Goal: Task Accomplishment & Management: Manage account settings

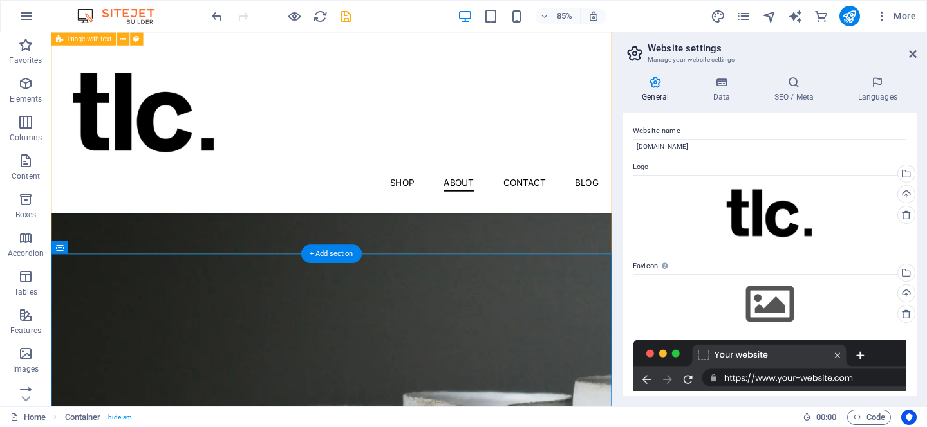
scroll to position [1184, 0]
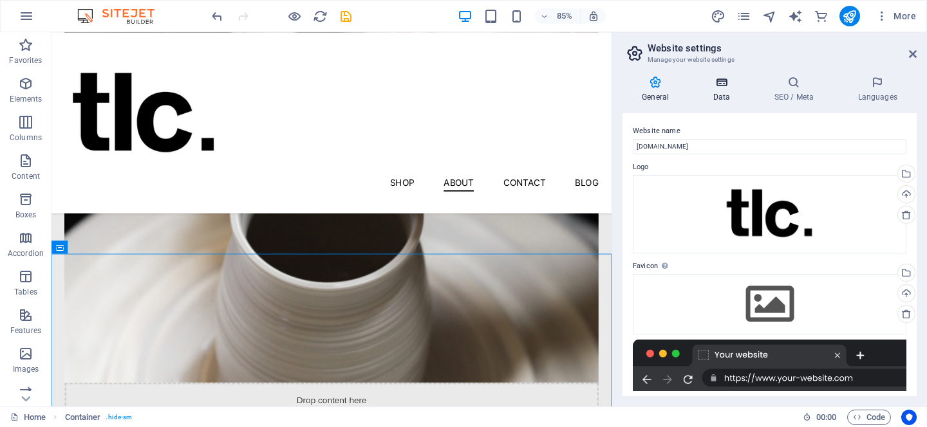
click at [717, 82] on icon at bounding box center [721, 82] width 56 height 13
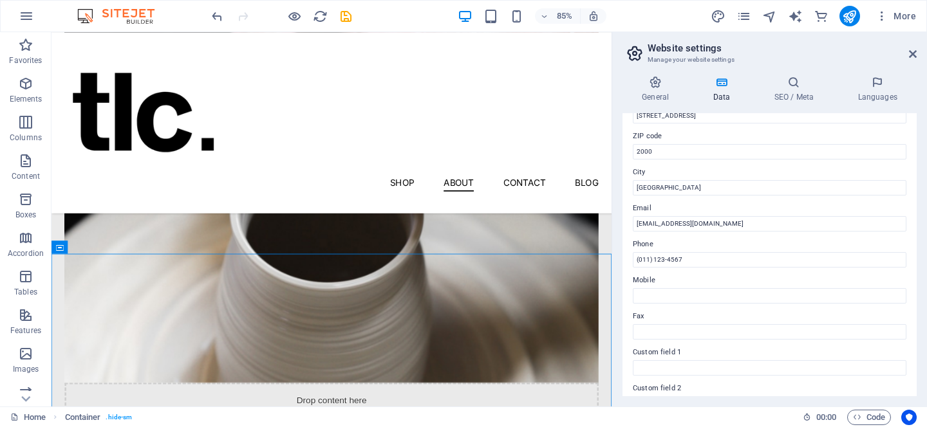
scroll to position [169, 0]
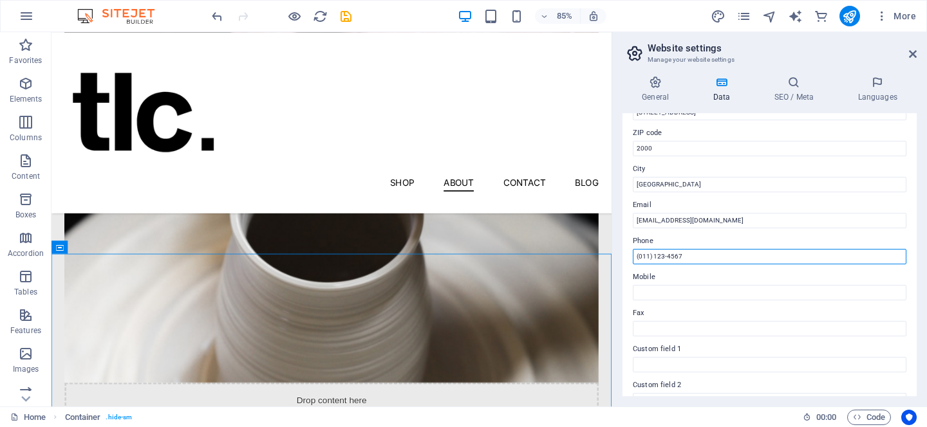
click at [688, 259] on input "(011) 123-4567" at bounding box center [770, 256] width 274 height 15
type input "("
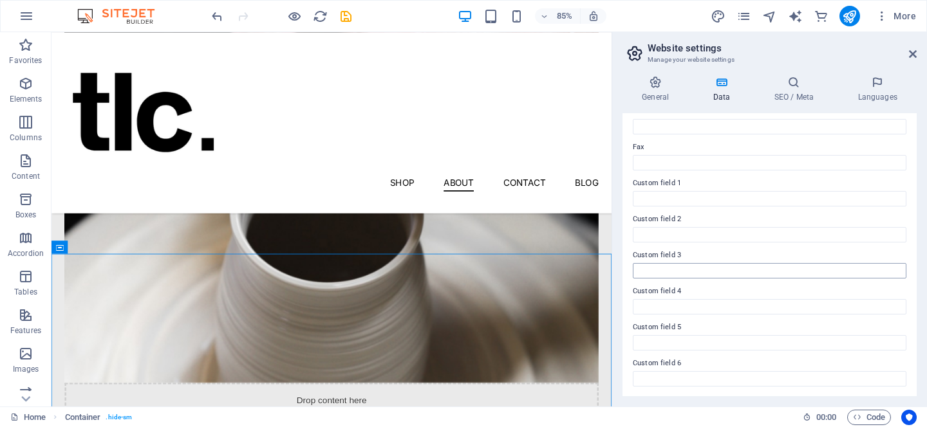
scroll to position [0, 0]
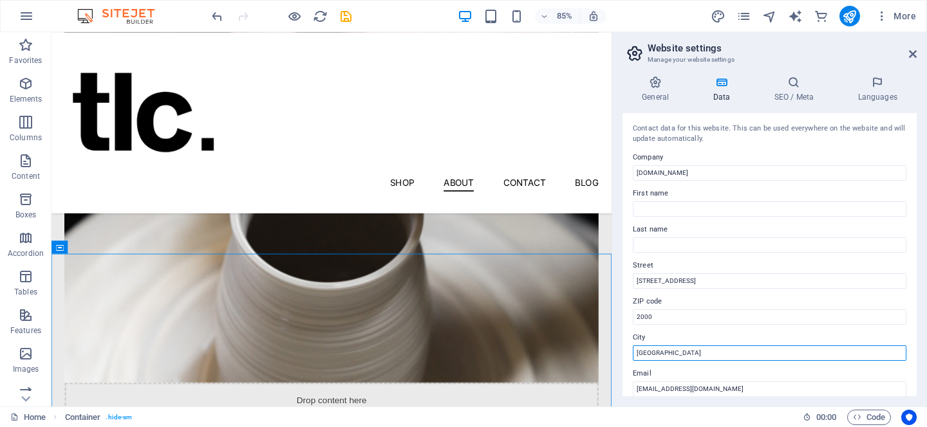
click at [699, 353] on input "[GEOGRAPHIC_DATA]" at bounding box center [770, 353] width 274 height 15
type input "J"
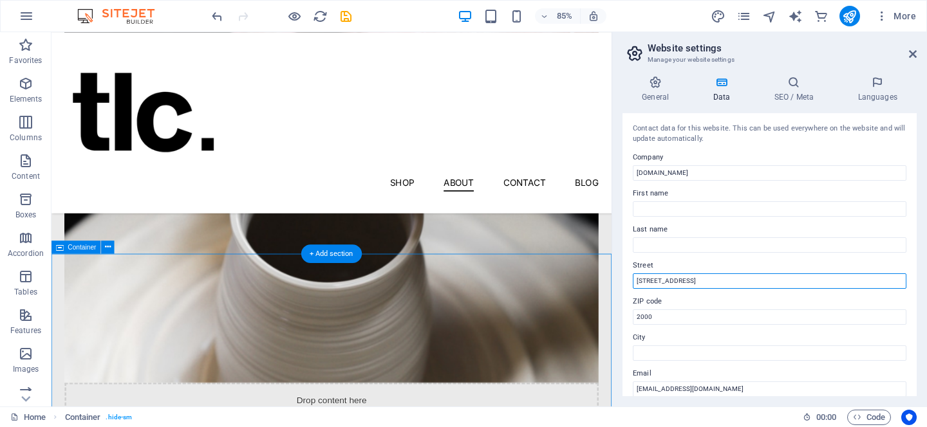
drag, startPoint x: 754, startPoint y: 313, endPoint x: 708, endPoint y: 319, distance: 46.8
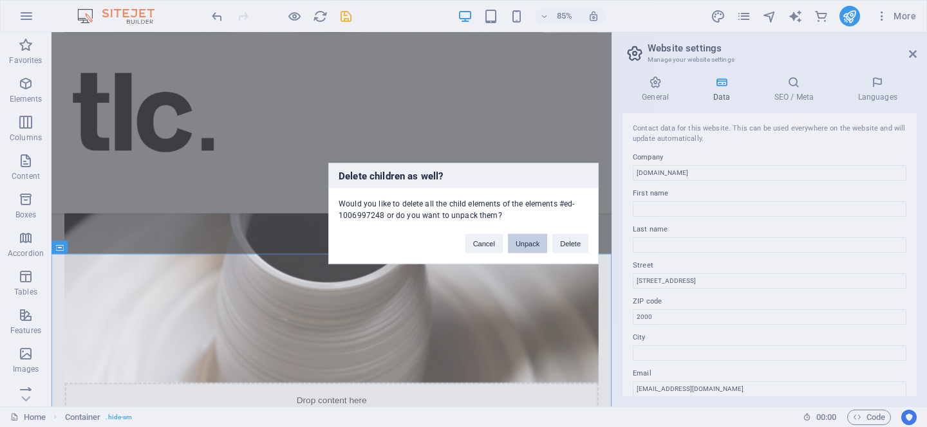
click at [527, 243] on button "Unpack" at bounding box center [527, 243] width 39 height 19
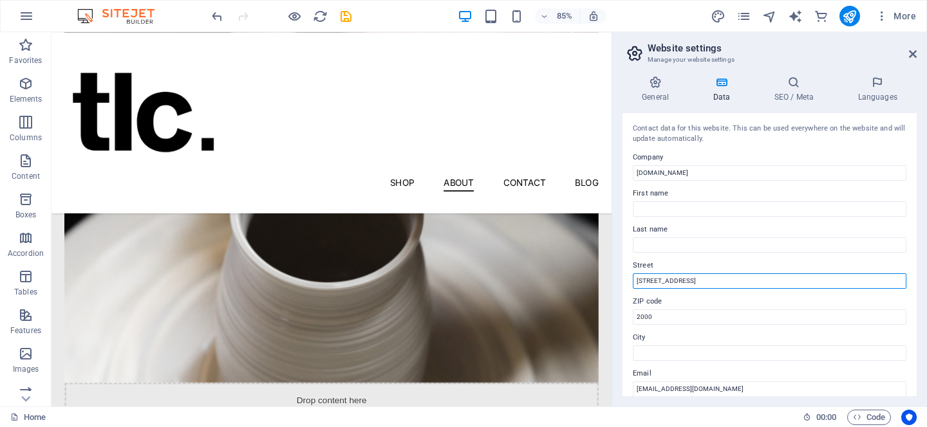
click at [711, 284] on input "[STREET_ADDRESS]" at bounding box center [770, 281] width 274 height 15
type input "1"
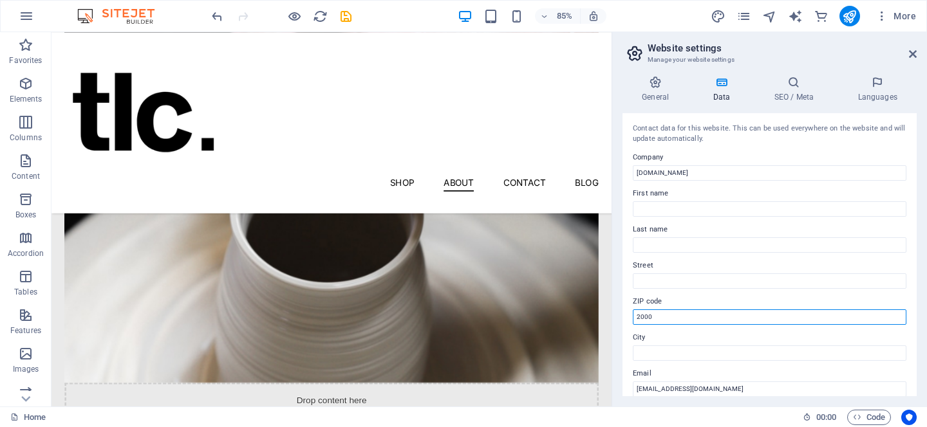
click at [666, 317] on input "2000" at bounding box center [770, 317] width 274 height 15
type input "2"
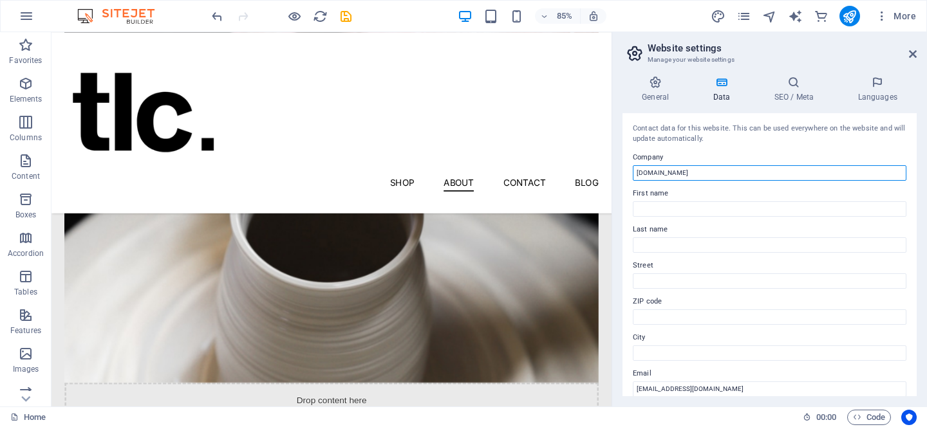
click at [721, 169] on input "[DOMAIN_NAME]" at bounding box center [770, 172] width 274 height 15
type input "The Legacy Co."
click at [799, 83] on icon at bounding box center [793, 82] width 79 height 13
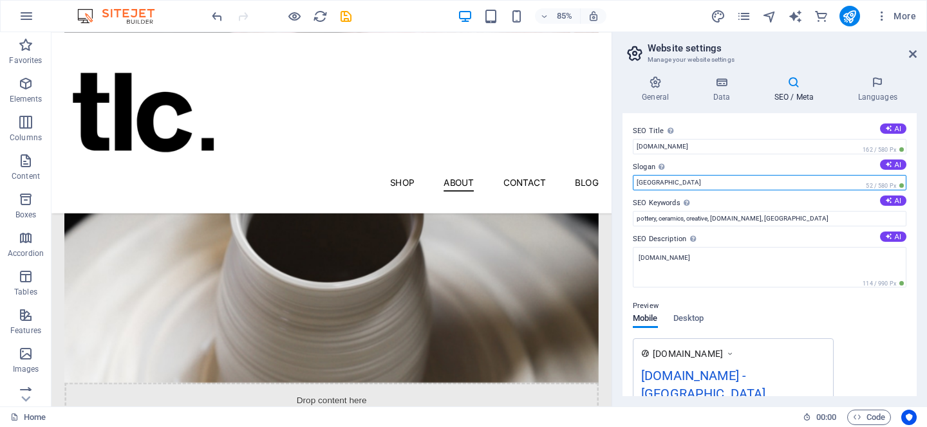
click at [727, 189] on input "[GEOGRAPHIC_DATA]" at bounding box center [770, 182] width 274 height 15
type input "B"
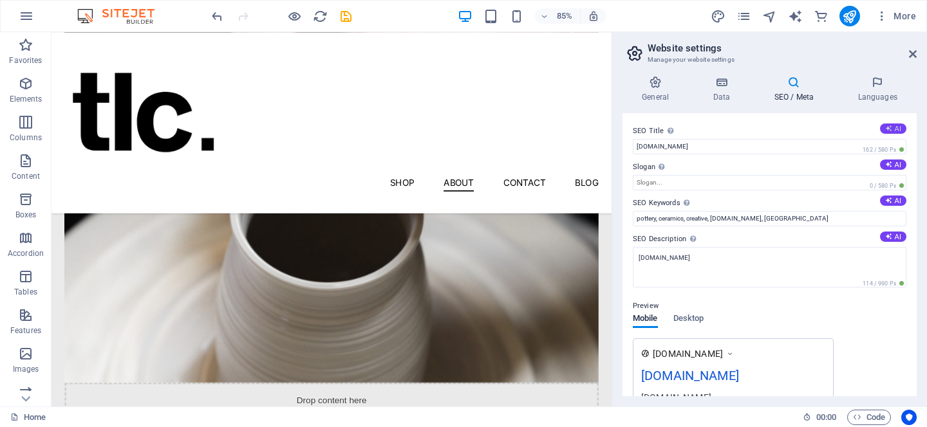
click at [902, 127] on button "AI" at bounding box center [893, 129] width 26 height 10
click at [746, 147] on input "Handcrafted Pottery Passion" at bounding box center [770, 146] width 274 height 15
type input "S"
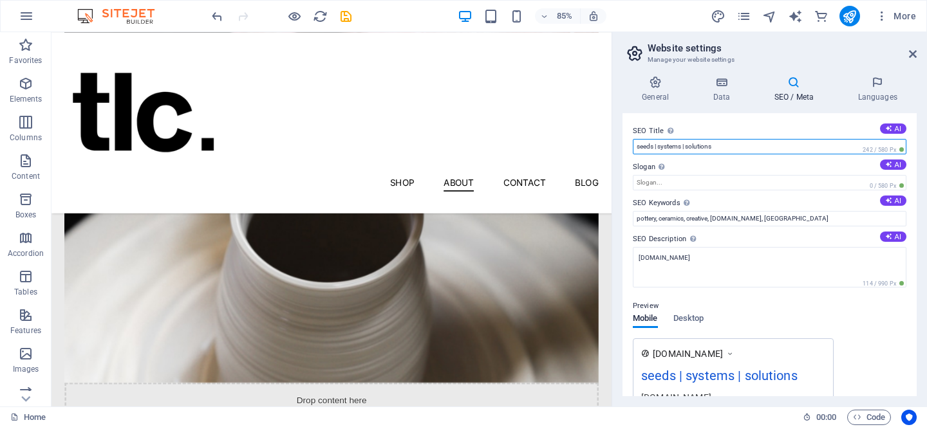
type input "seeds | systems | solutions"
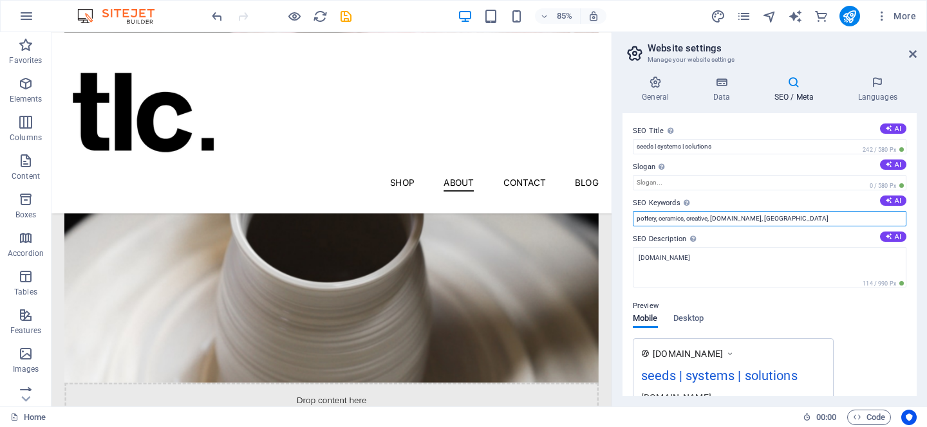
click at [790, 219] on input "pottery, ceramics, creative, [DOMAIN_NAME], [GEOGRAPHIC_DATA]" at bounding box center [770, 218] width 274 height 15
click at [638, 222] on input "agriculture" at bounding box center [770, 218] width 274 height 15
click at [711, 217] on input "sustainable agriculture" at bounding box center [770, 218] width 274 height 15
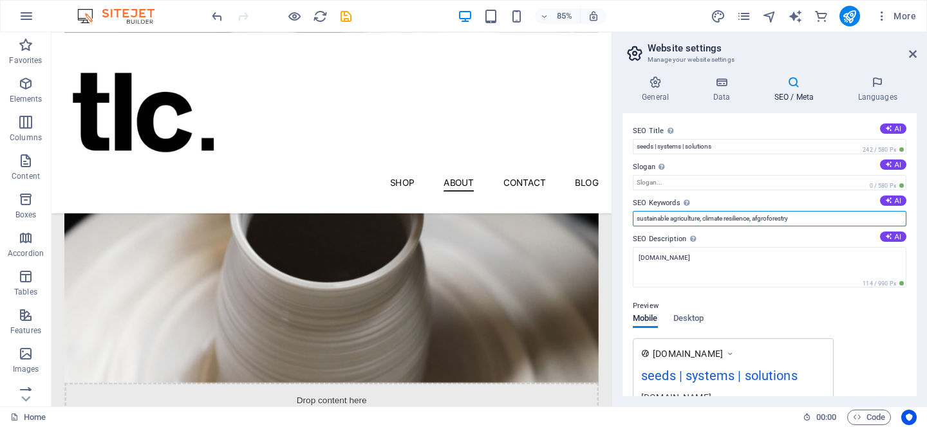
click at [764, 218] on input "sustainable agriculture, climate resilience, afgroforestry" at bounding box center [770, 218] width 274 height 15
click at [805, 223] on input "sustainable agriculture, climate resilience, agroforestry" at bounding box center [770, 218] width 274 height 15
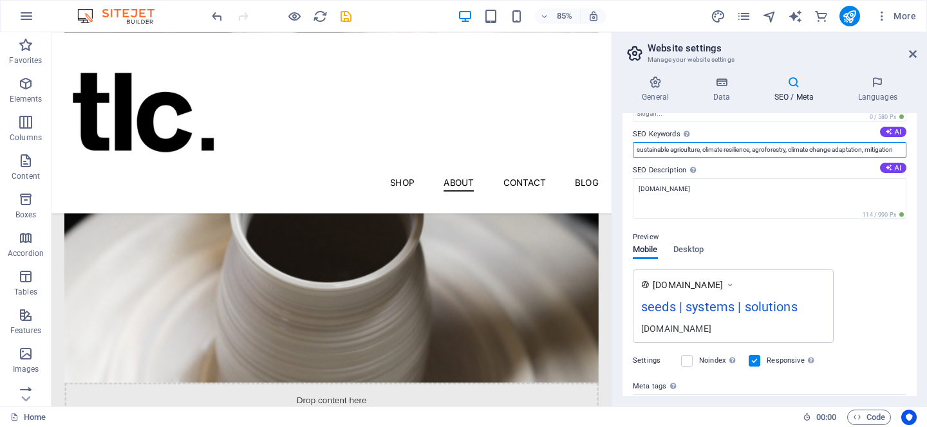
scroll to position [68, 0]
type input "sustainable agriculture, climate resilience, agroforestry, climate change adapt…"
click at [894, 166] on button "AI" at bounding box center [893, 168] width 26 height 10
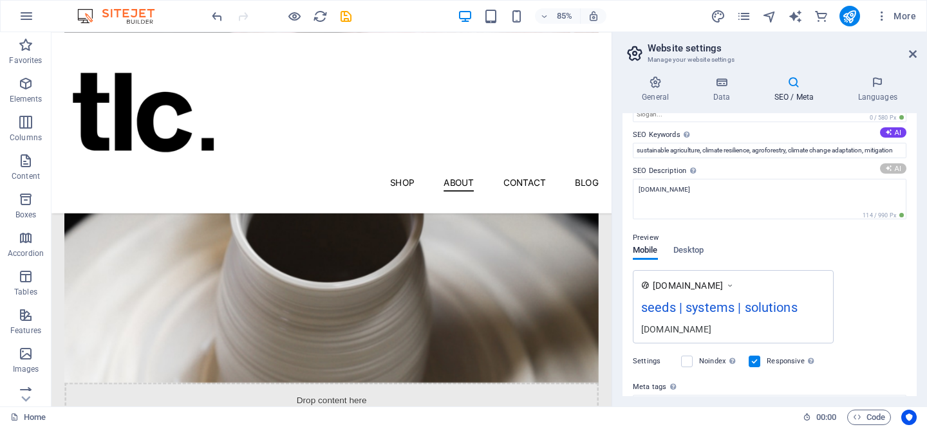
type textarea "Discover our handcrafted pottery collection and join workshops to unleash your …"
